Goal: Task Accomplishment & Management: Manage account settings

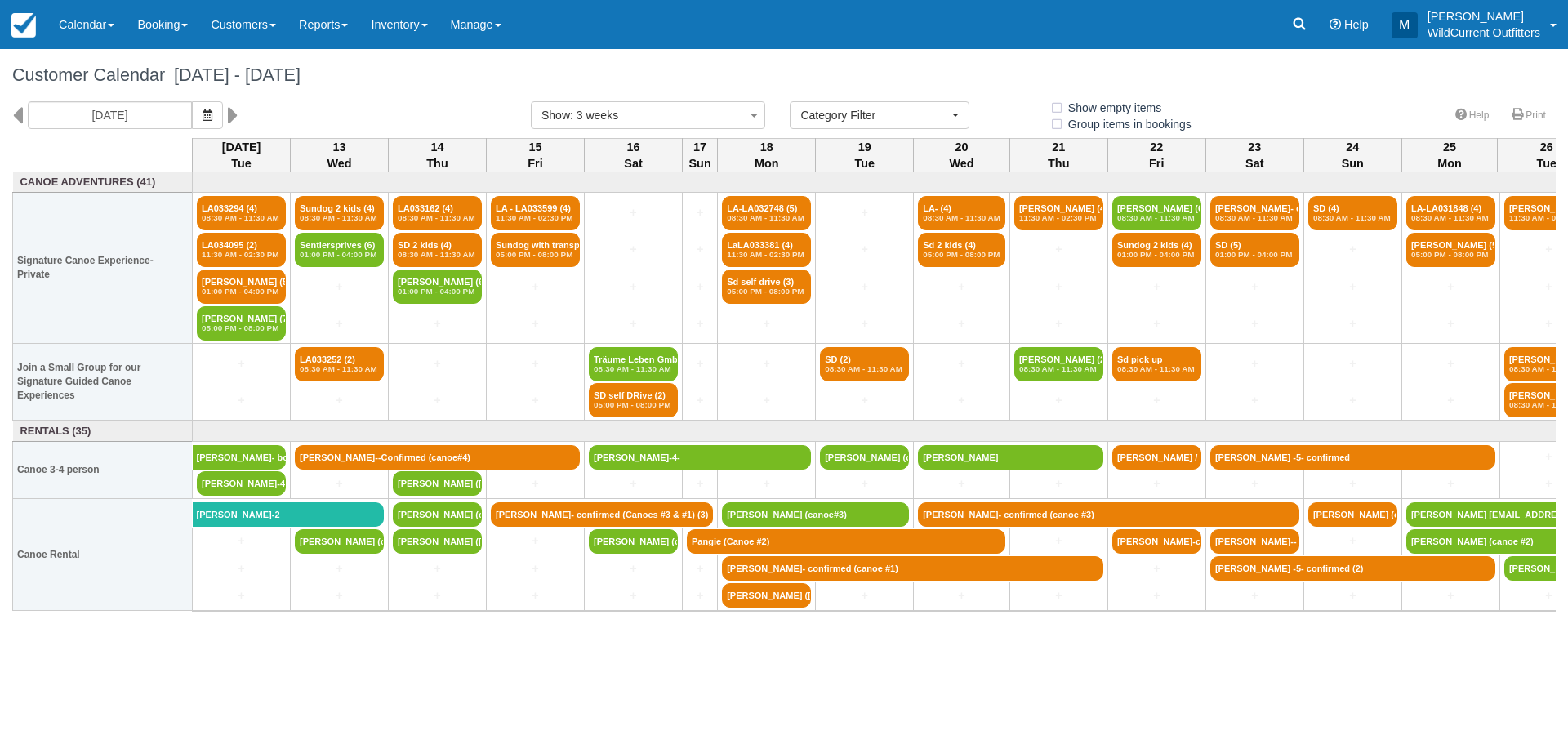
select select
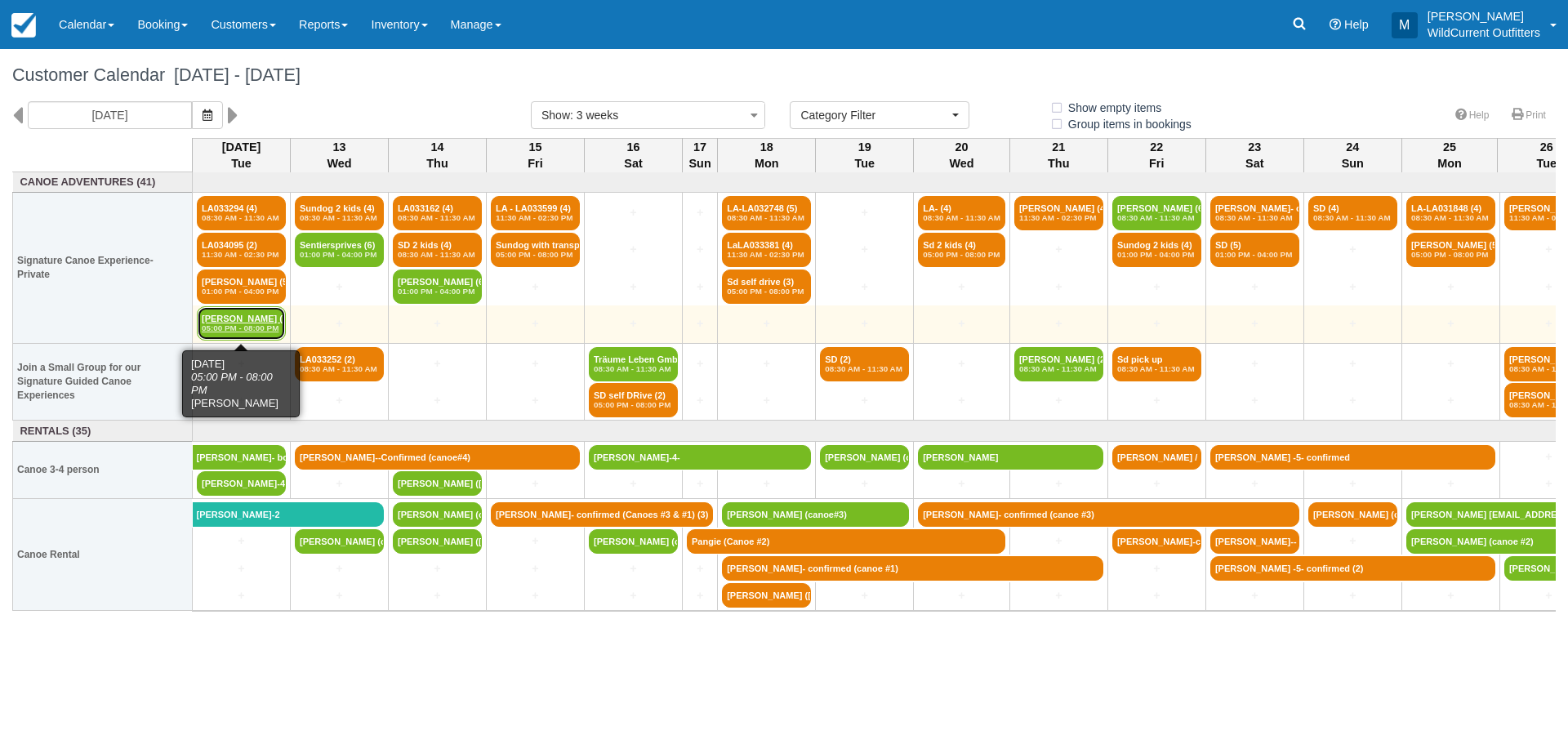
click at [267, 329] on em "05:00 PM - 08:00 PM" at bounding box center [242, 328] width 79 height 10
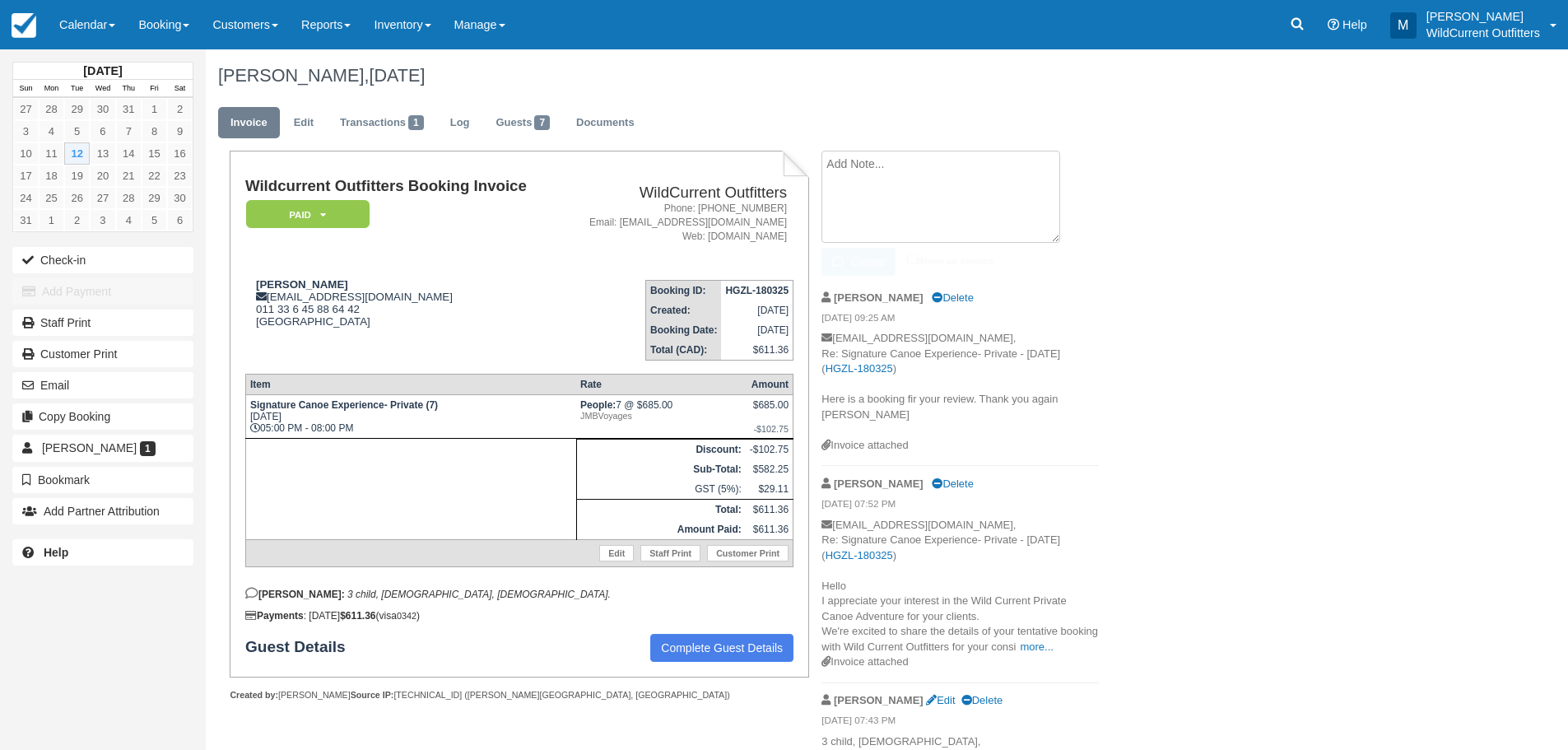
click at [959, 177] on textarea at bounding box center [941, 196] width 239 height 92
type textarea "Guests came into JAC. They will self drive."
click at [871, 264] on button "Create" at bounding box center [859, 261] width 74 height 28
